Goal: Information Seeking & Learning: Understand process/instructions

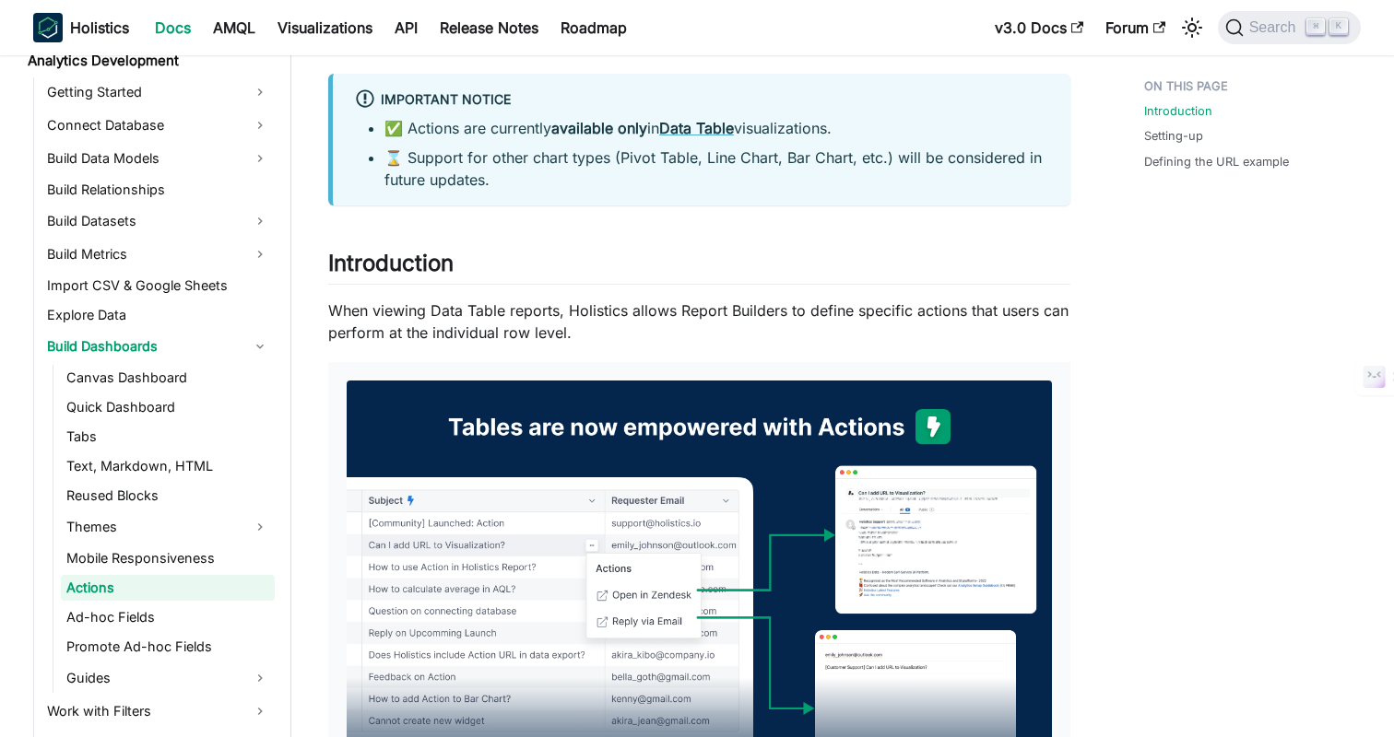
scroll to position [93, 0]
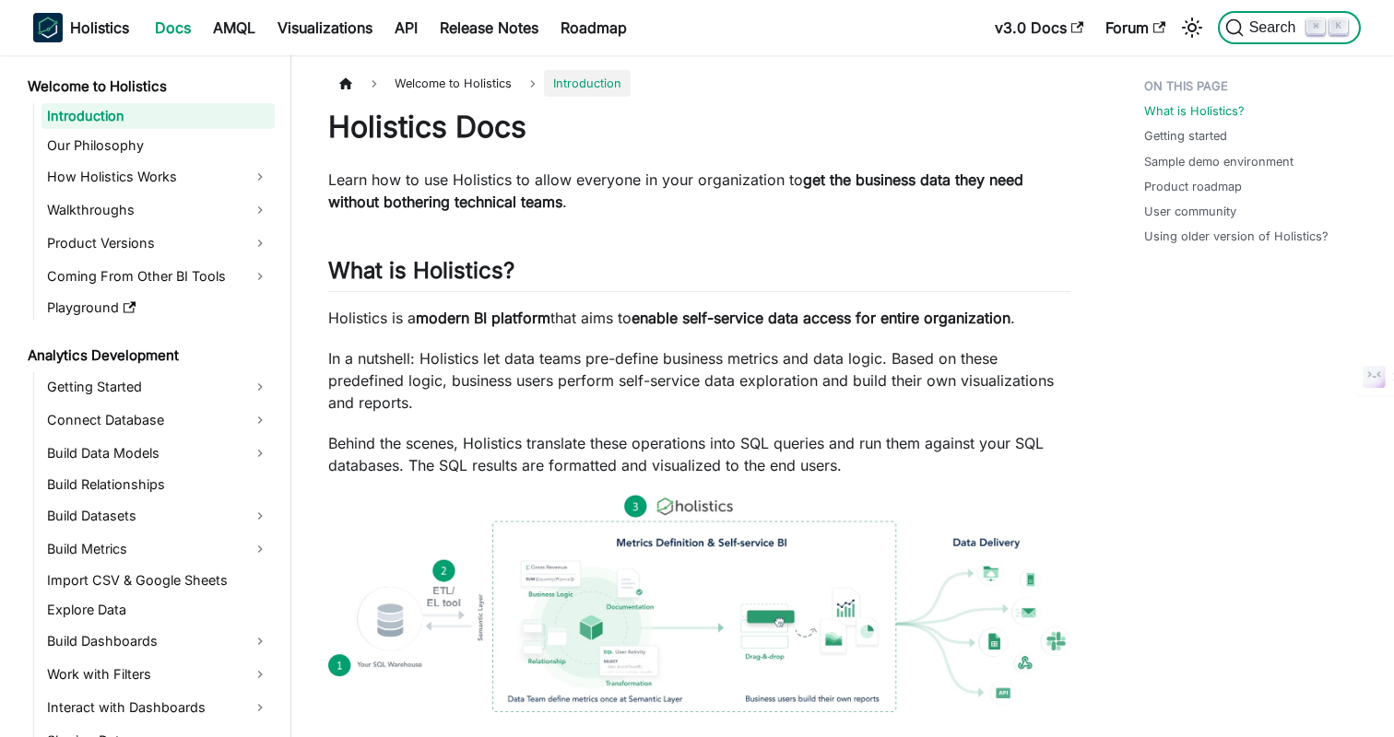
click at [1272, 26] on span "Search" at bounding box center [1276, 27] width 64 height 17
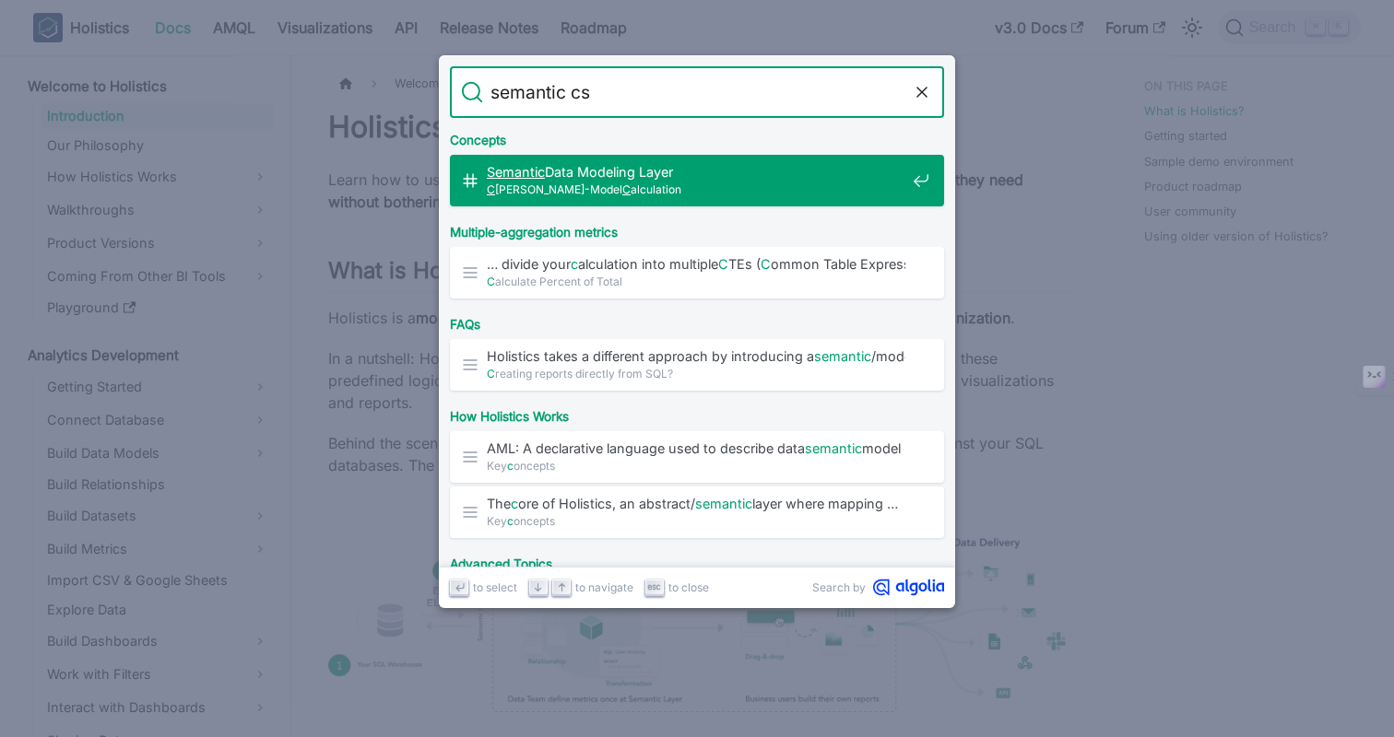
type input "semantic css"
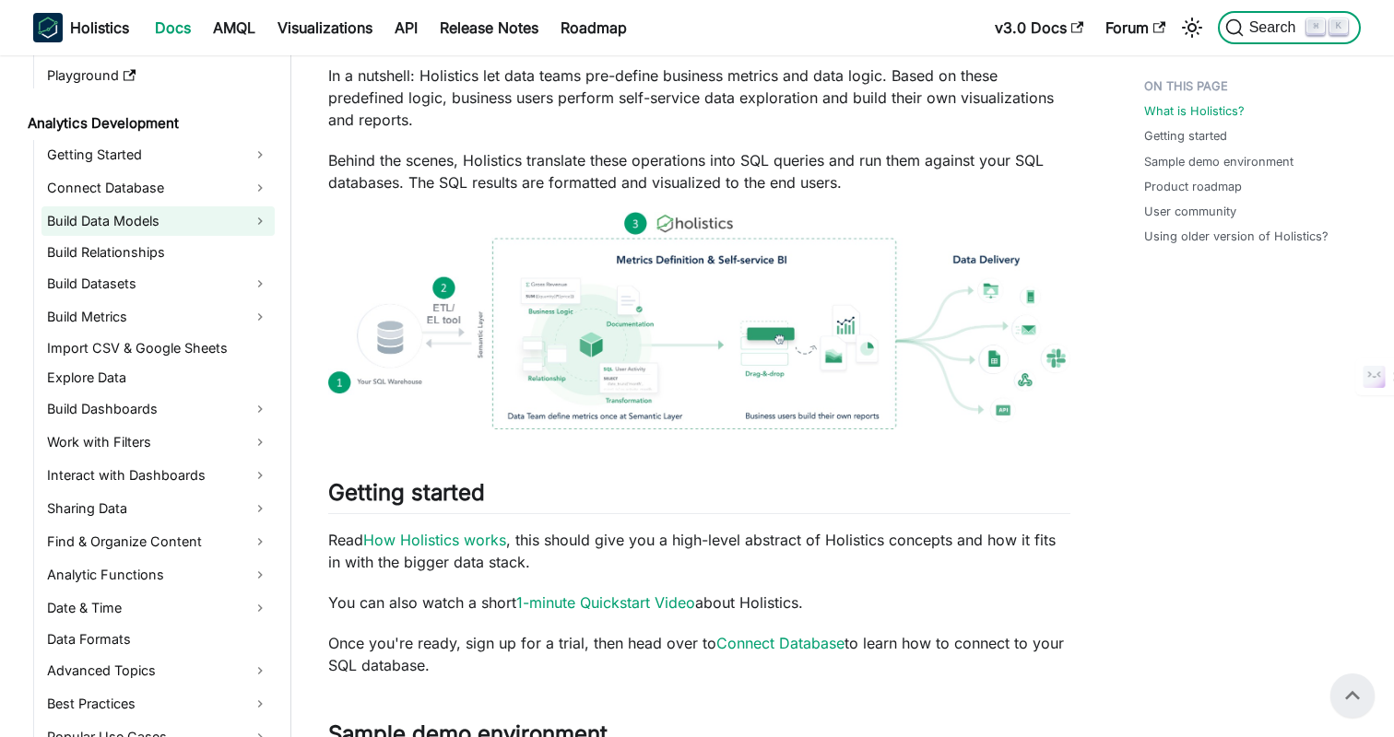
scroll to position [234, 0]
click at [112, 298] on ul "Getting Started Connect Database Build Data Models Build Relationships Build Da…" at bounding box center [154, 444] width 242 height 612
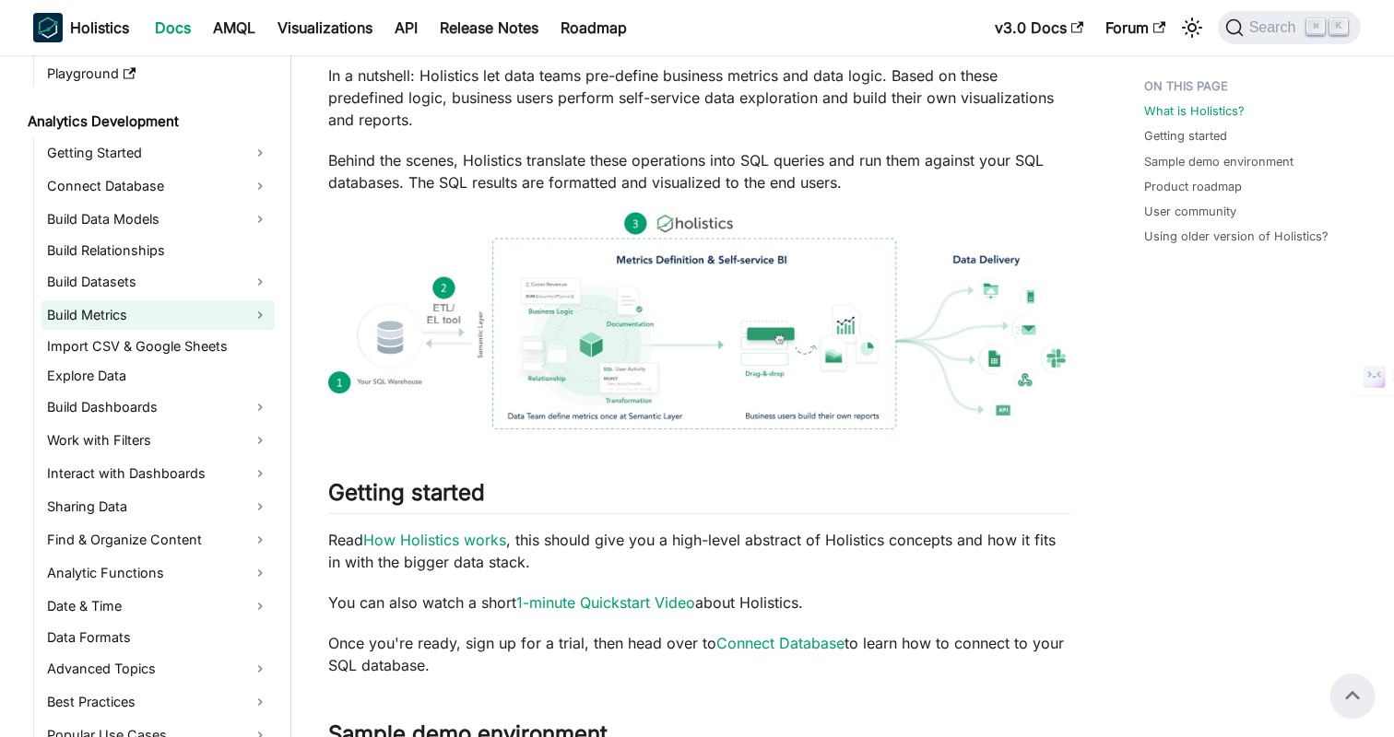
click at [113, 315] on link "Build Metrics" at bounding box center [157, 315] width 233 height 29
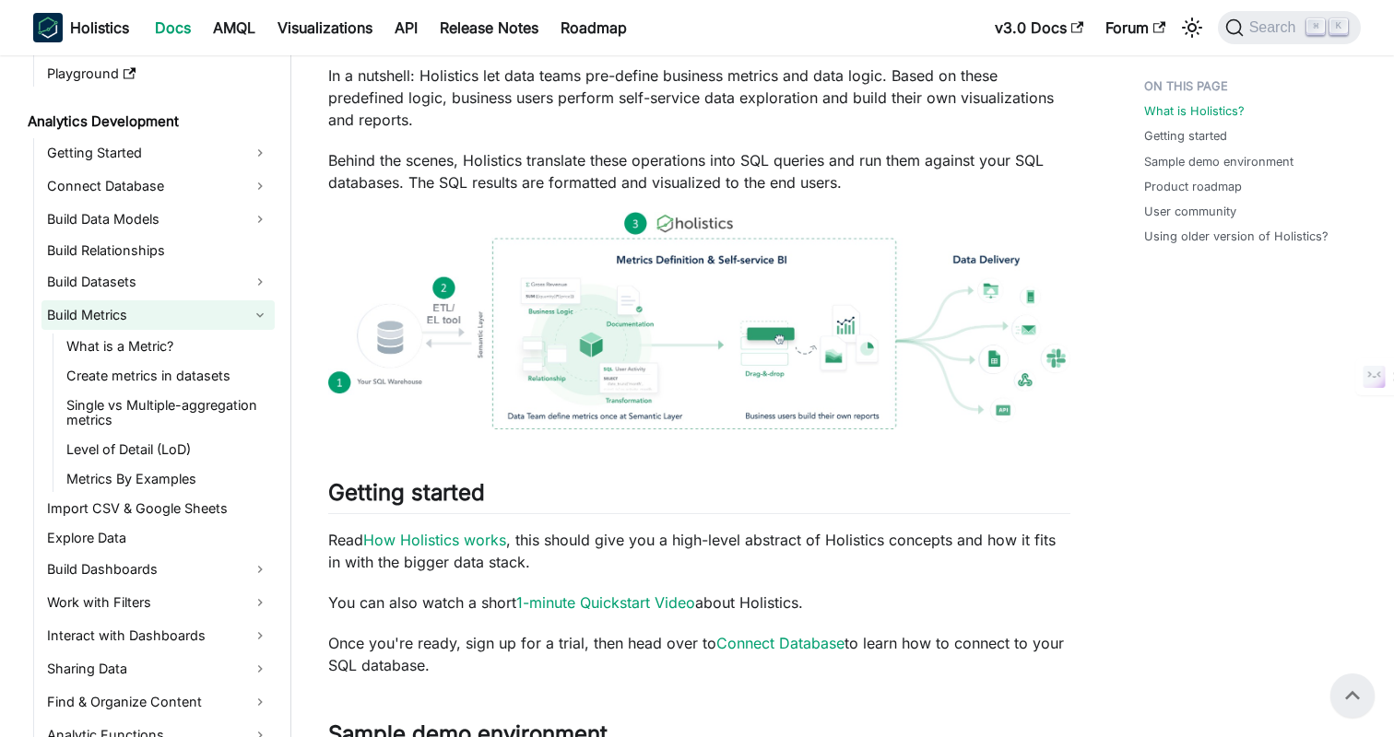
click at [113, 315] on link "Build Metrics" at bounding box center [157, 315] width 233 height 29
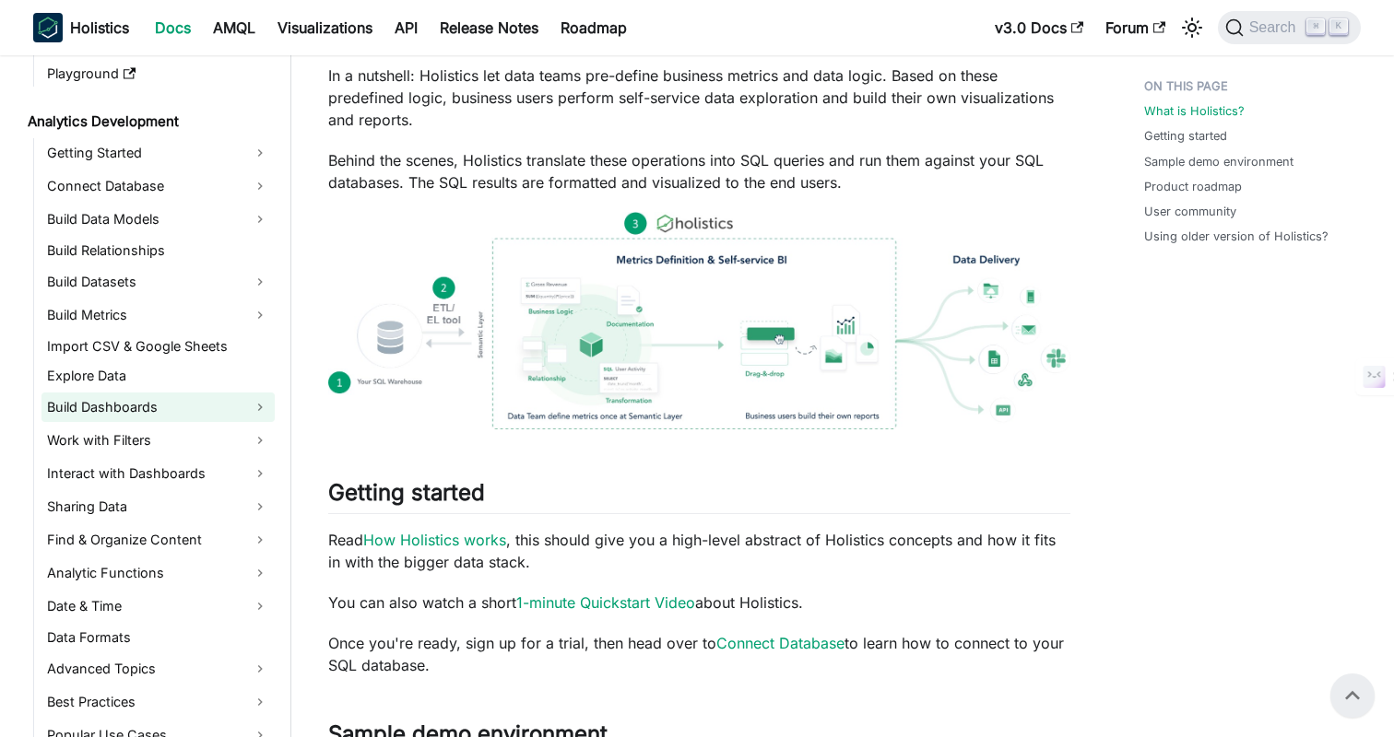
click at [115, 412] on link "Build Dashboards" at bounding box center [157, 407] width 233 height 29
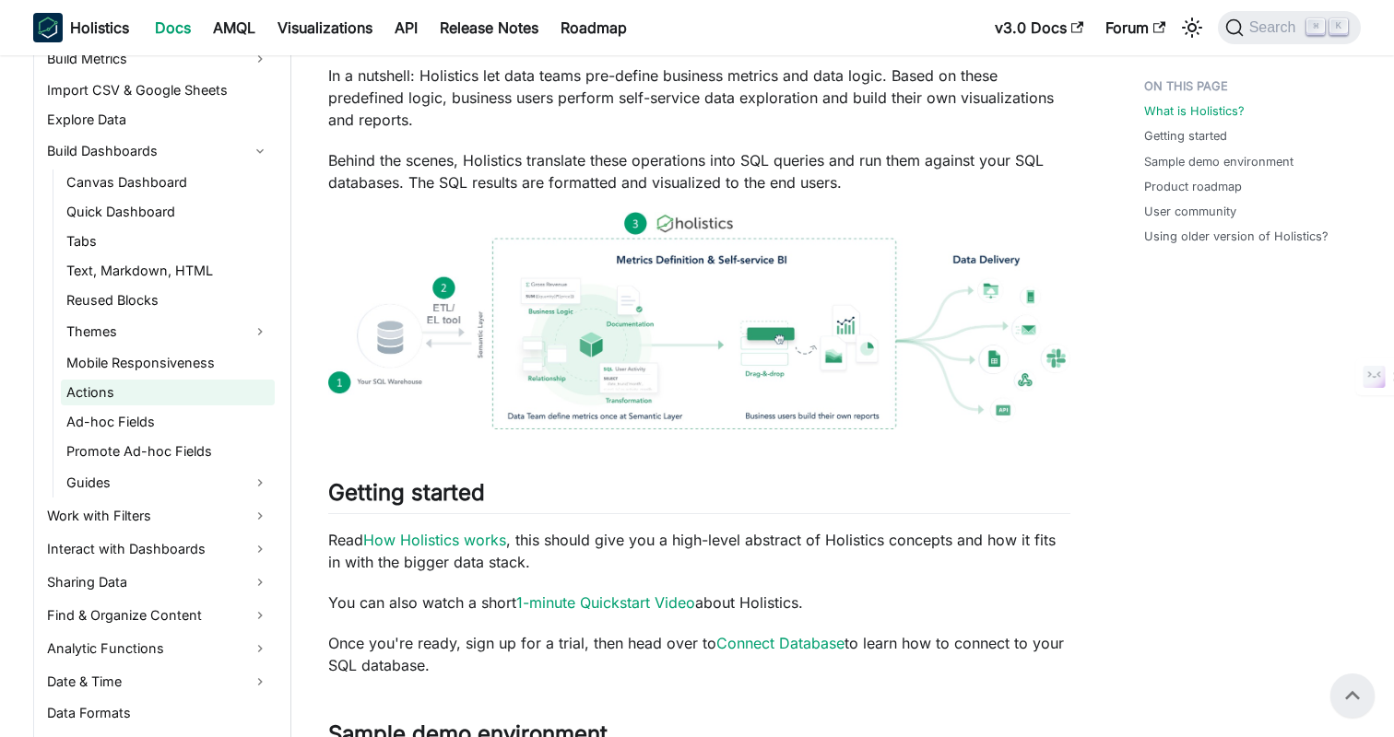
scroll to position [477, 0]
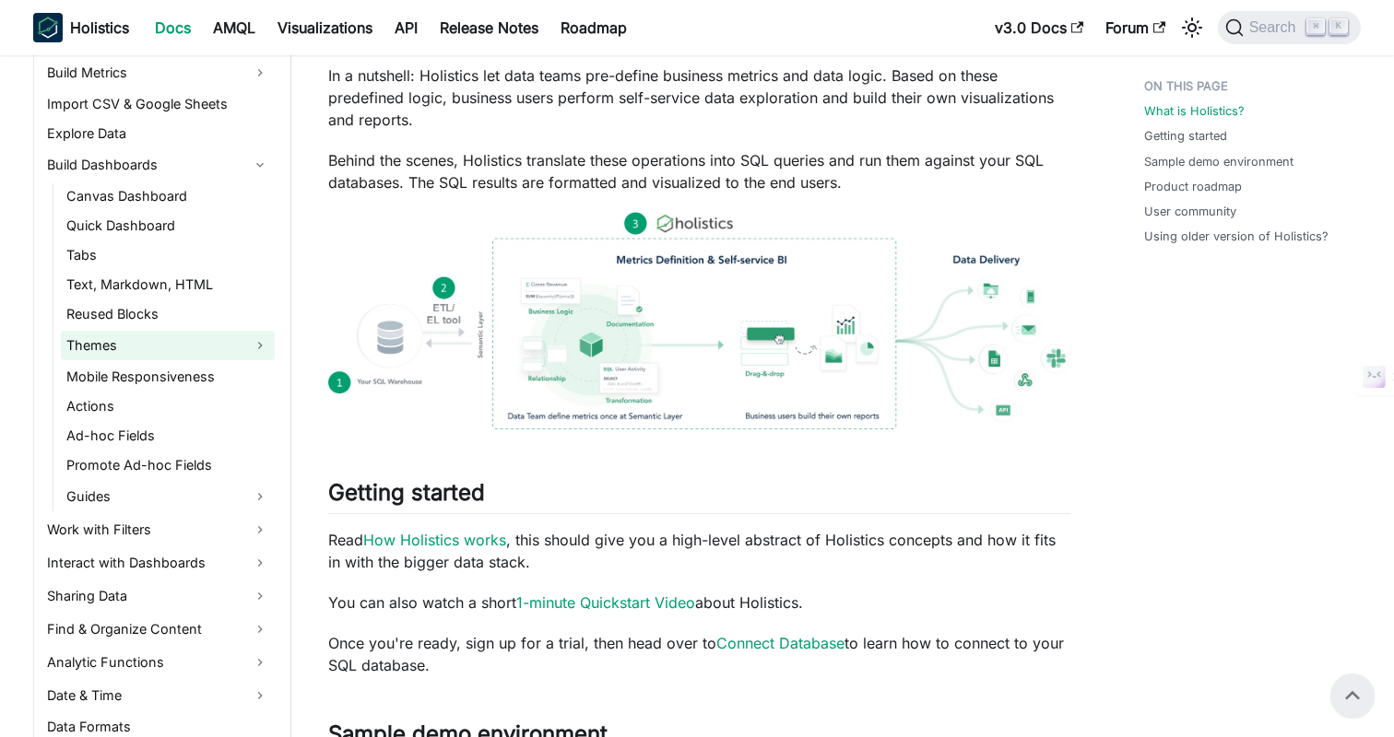
click at [72, 338] on link "Themes" at bounding box center [168, 345] width 214 height 29
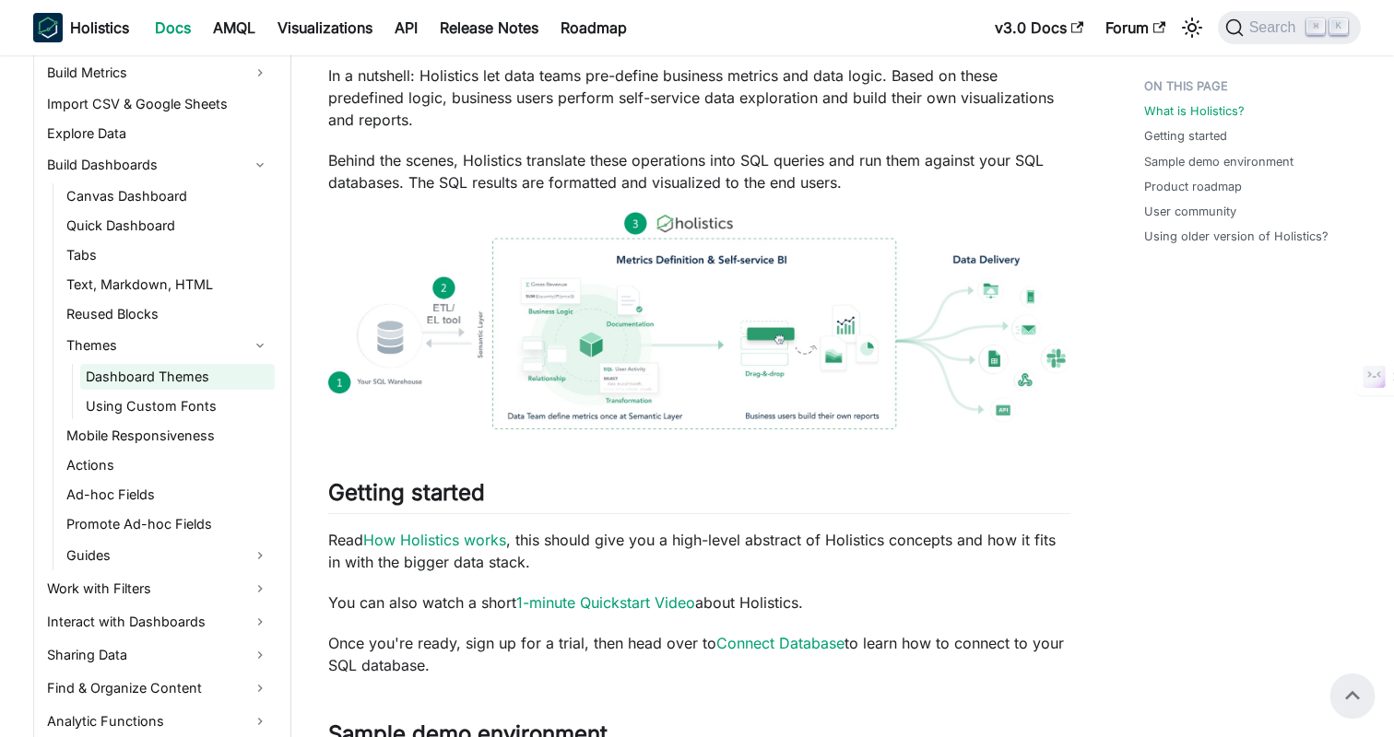
click at [132, 367] on link "Dashboard Themes" at bounding box center [177, 377] width 195 height 26
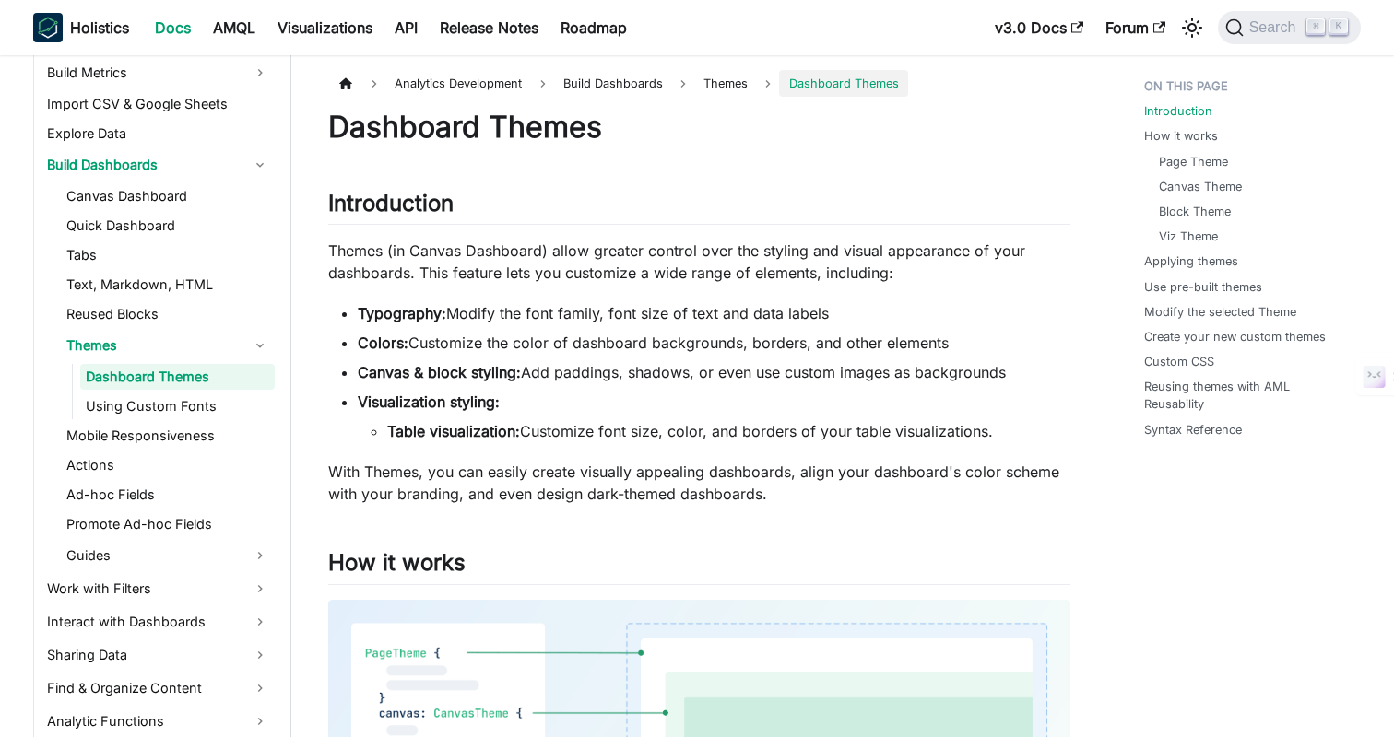
click at [831, 303] on li "Typography: Modify the font family, font size of text and data labels" at bounding box center [714, 313] width 713 height 22
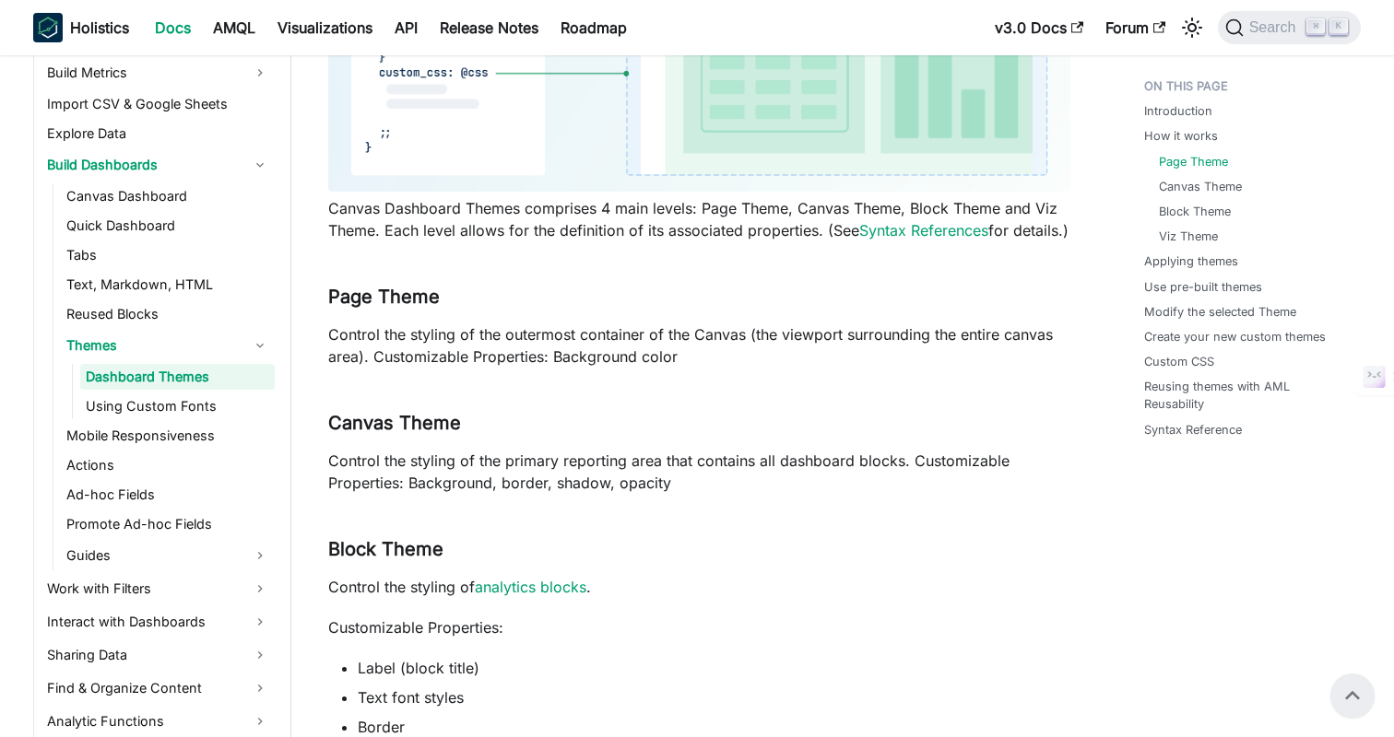
scroll to position [435, 0]
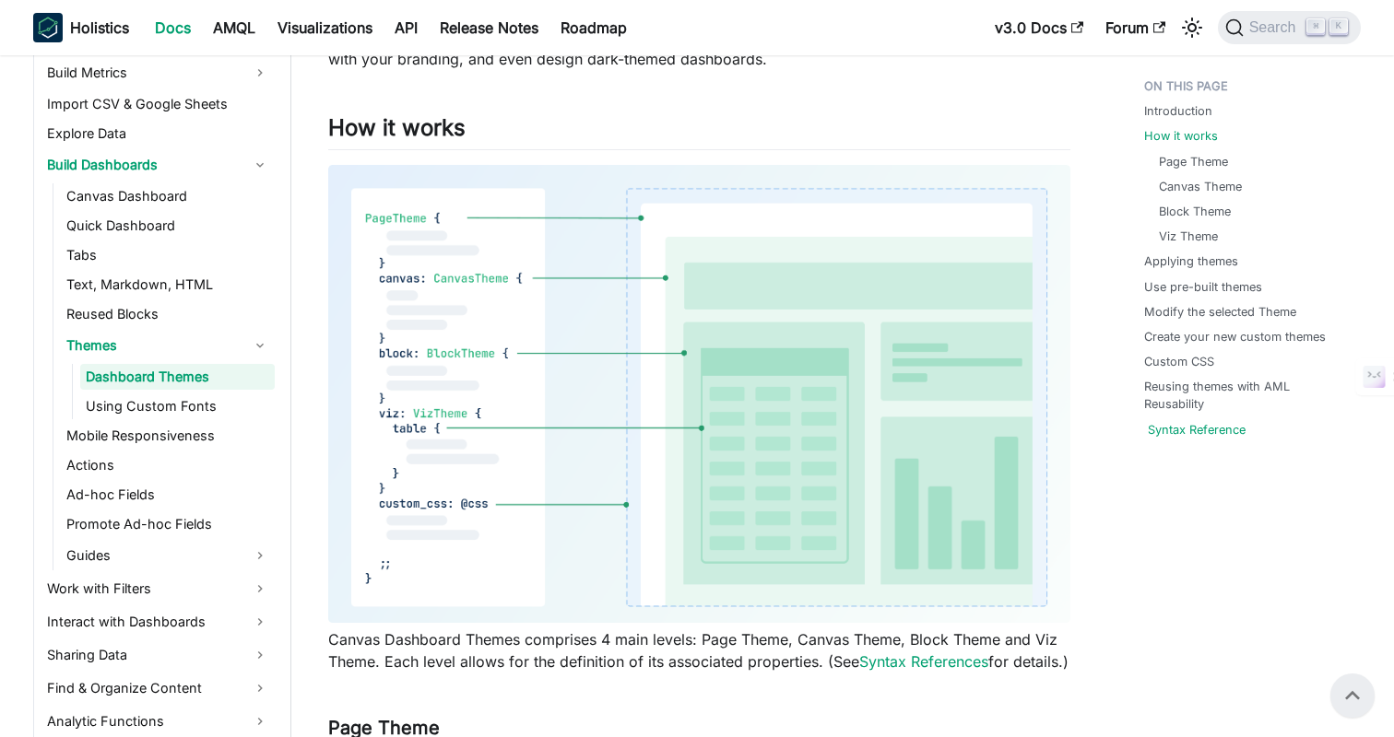
click at [1200, 426] on link "Syntax Reference" at bounding box center [1197, 430] width 98 height 18
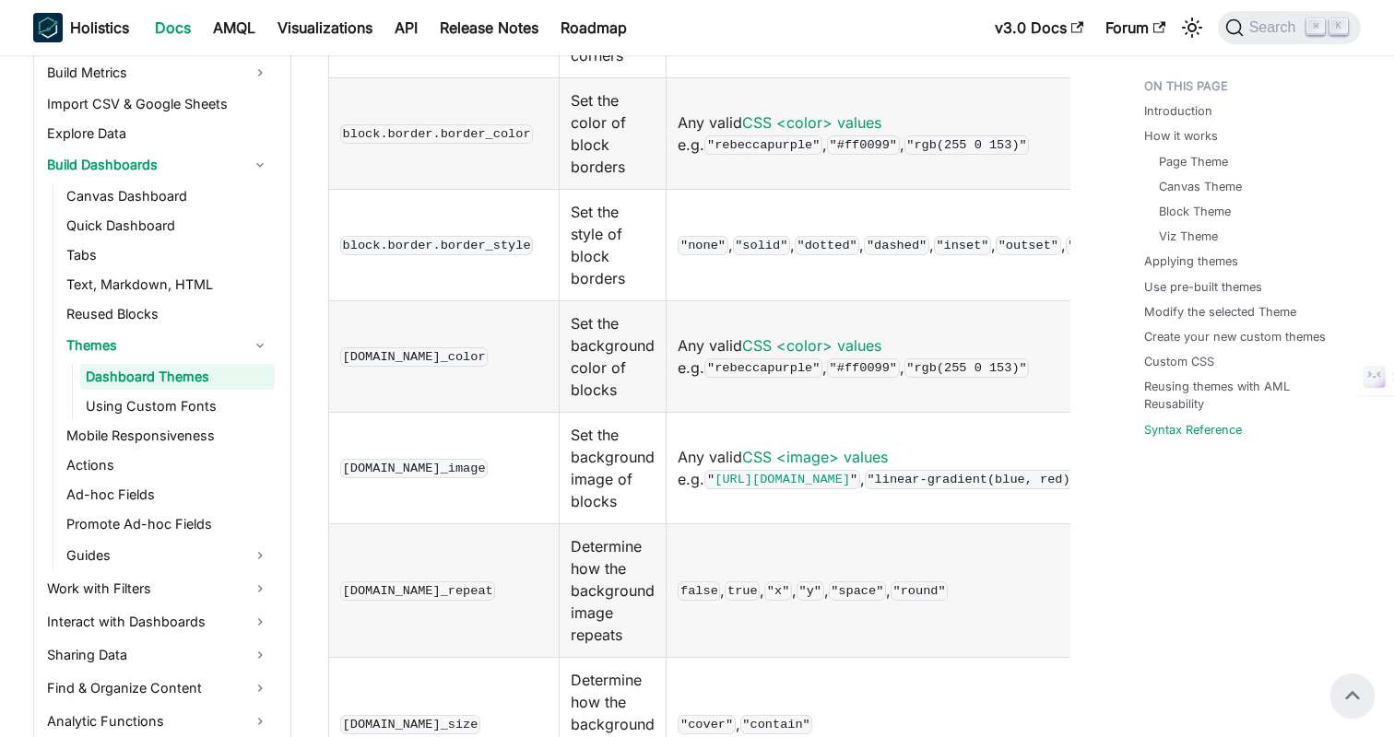
scroll to position [12762, 0]
